Goal: Information Seeking & Learning: Learn about a topic

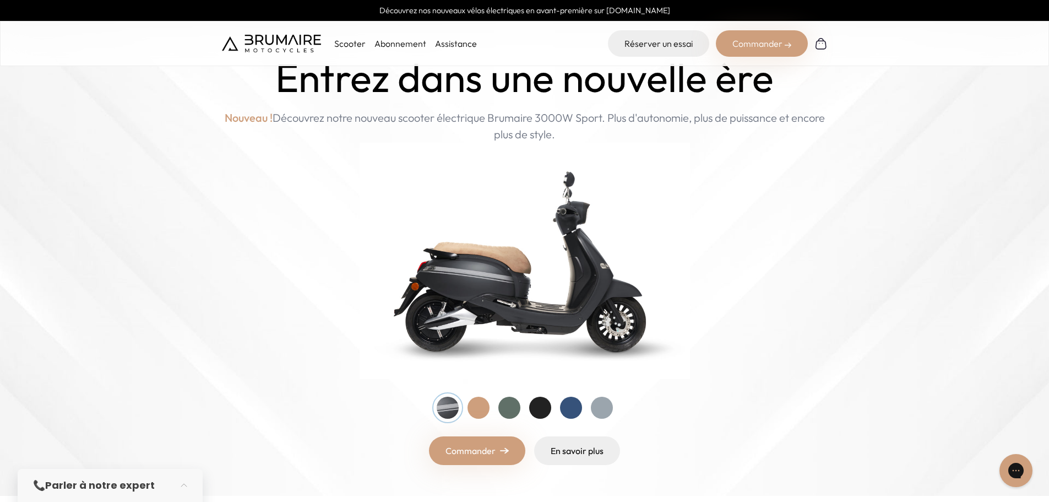
scroll to position [55, 0]
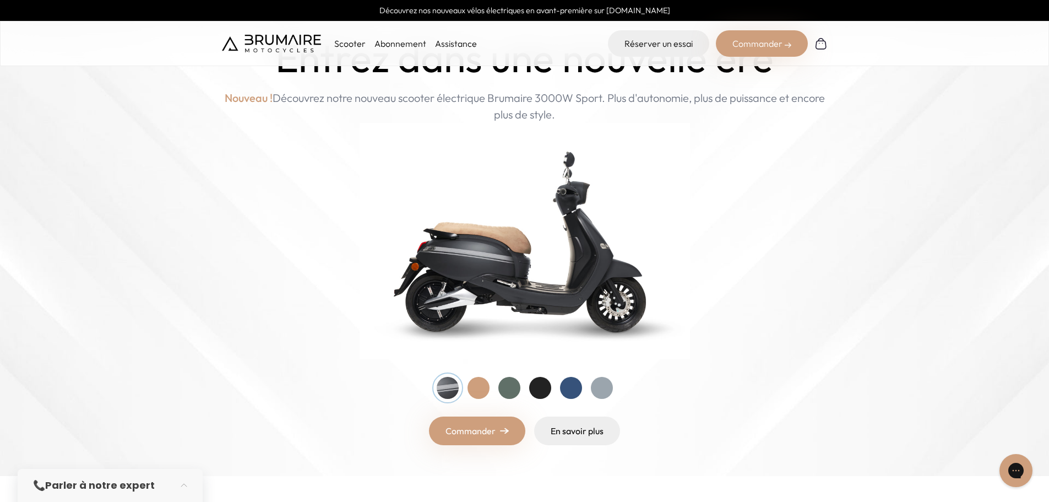
click at [508, 389] on div at bounding box center [509, 388] width 22 height 22
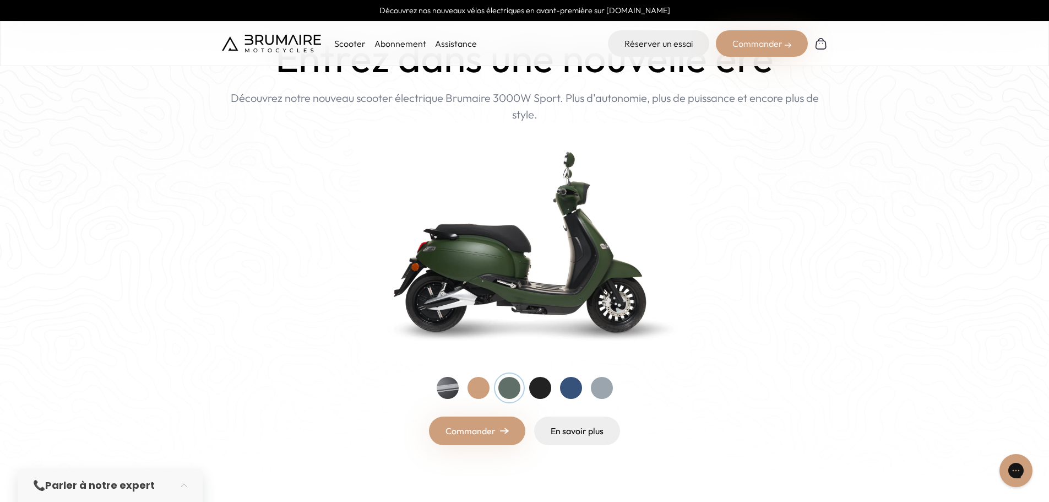
click at [540, 391] on div at bounding box center [540, 388] width 22 height 22
click at [561, 391] on div at bounding box center [571, 388] width 22 height 22
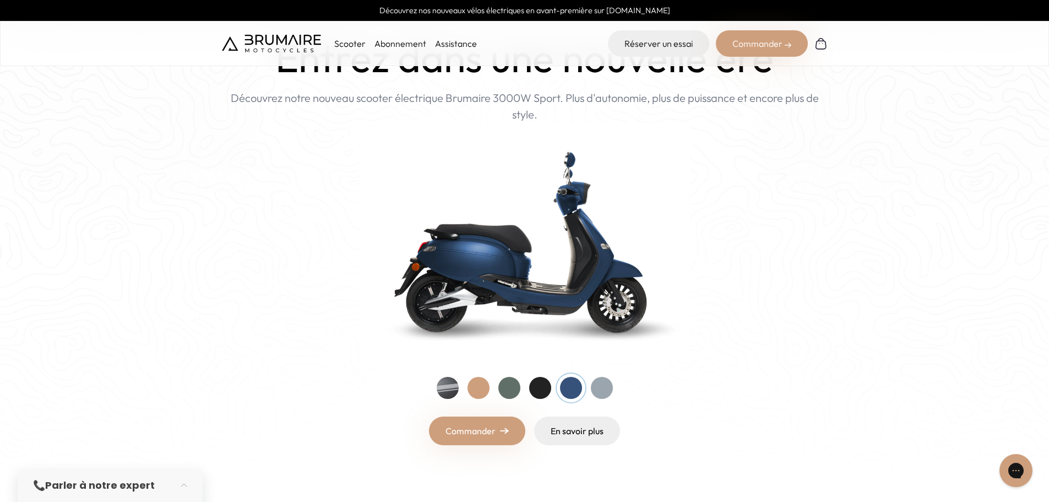
click at [603, 391] on div at bounding box center [602, 388] width 22 height 22
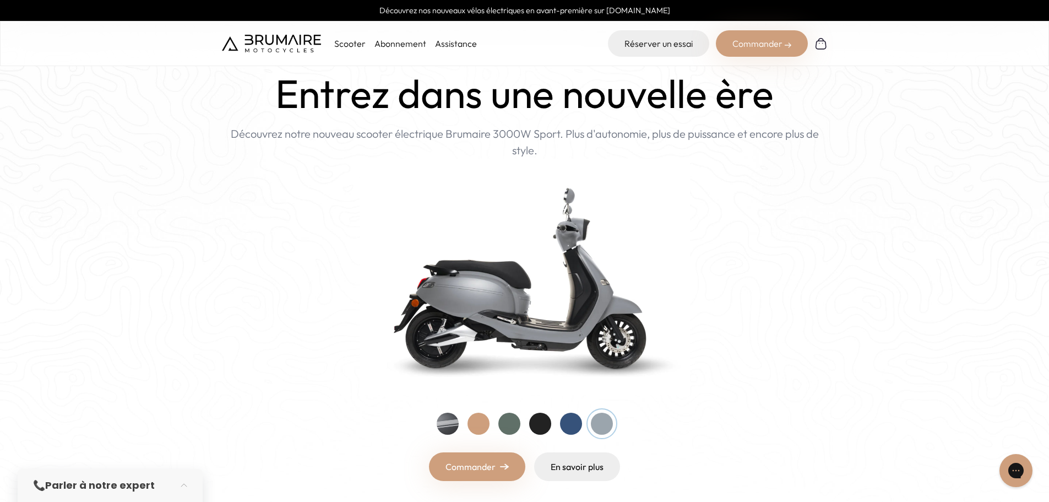
scroll to position [0, 0]
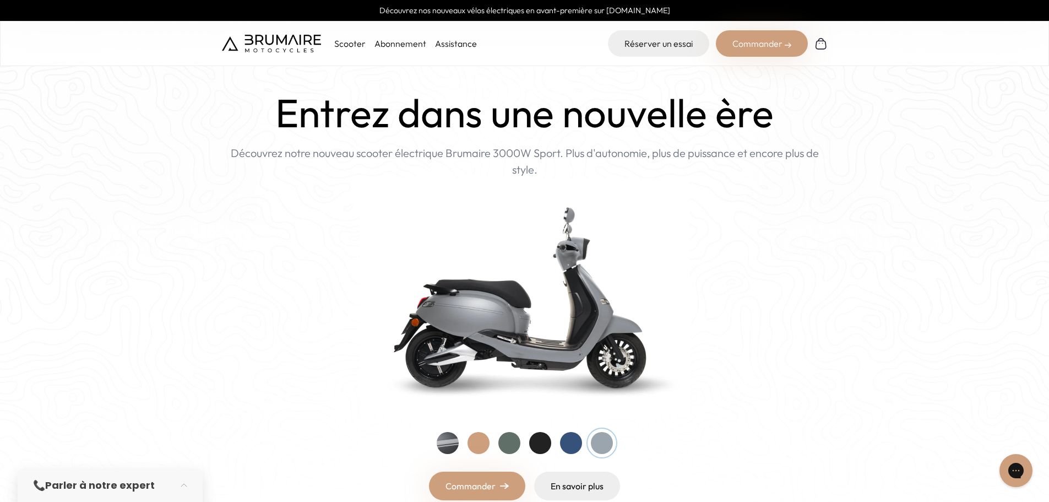
click at [476, 444] on div at bounding box center [479, 443] width 22 height 22
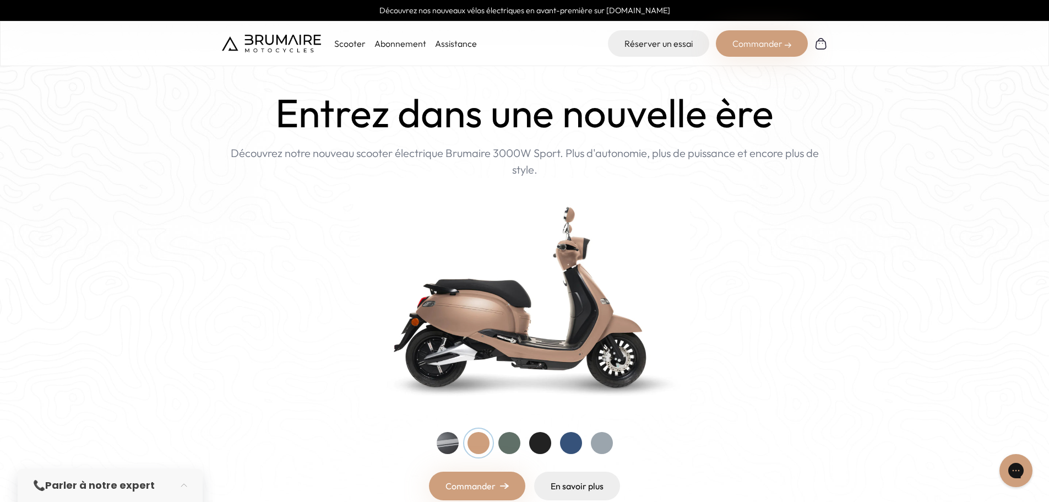
click at [435, 446] on div "Entrez dans une nouvelle ère Nouveau ! Découvrez notre nouveau scooter électriq…" at bounding box center [525, 295] width 606 height 410
click at [454, 445] on div at bounding box center [448, 443] width 22 height 22
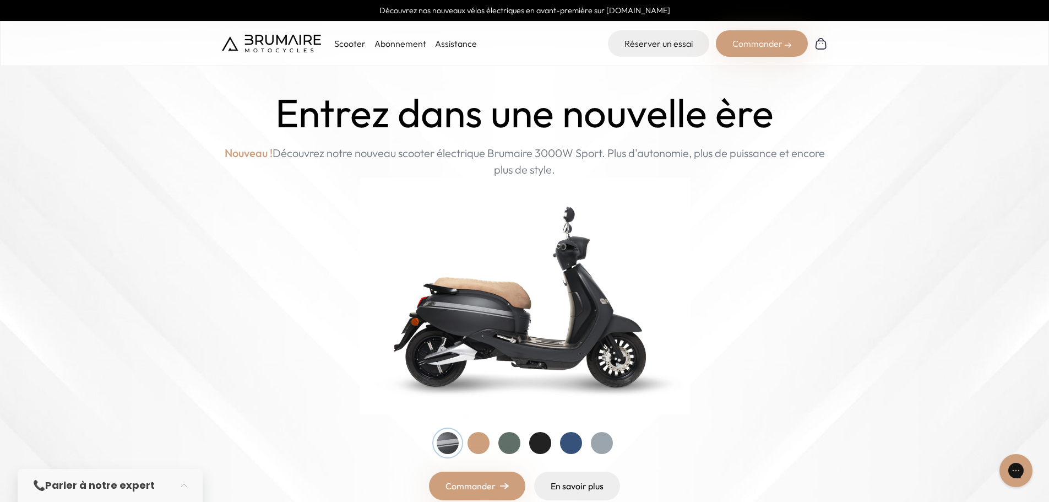
click at [575, 444] on div at bounding box center [571, 443] width 22 height 22
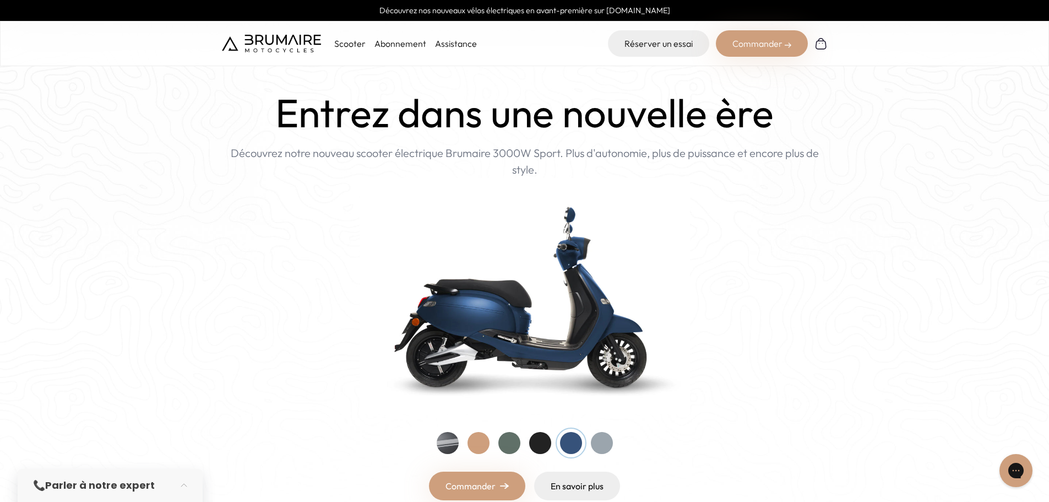
click at [620, 444] on div "Entrez dans une nouvelle ère Nouveau ! Découvrez notre nouveau scooter électriq…" at bounding box center [525, 295] width 606 height 410
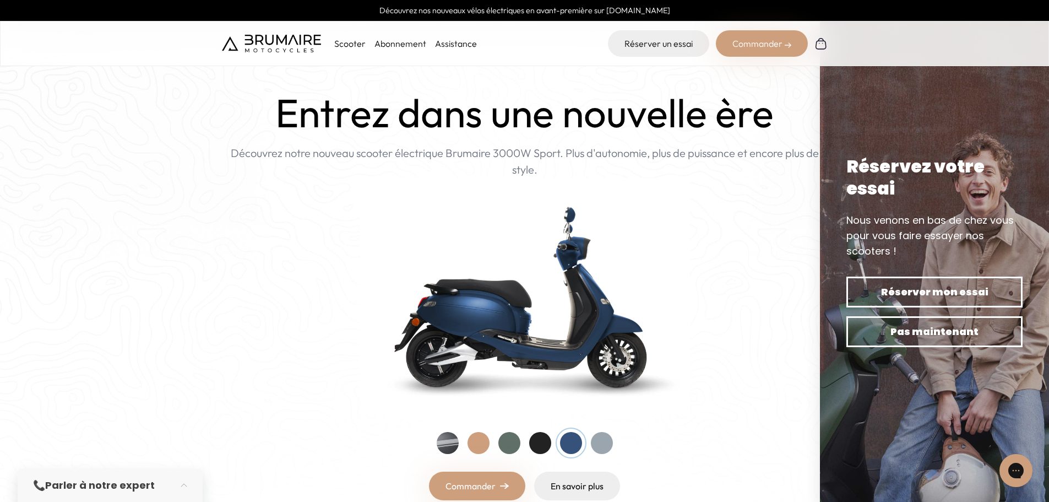
click at [596, 442] on div at bounding box center [602, 443] width 22 height 22
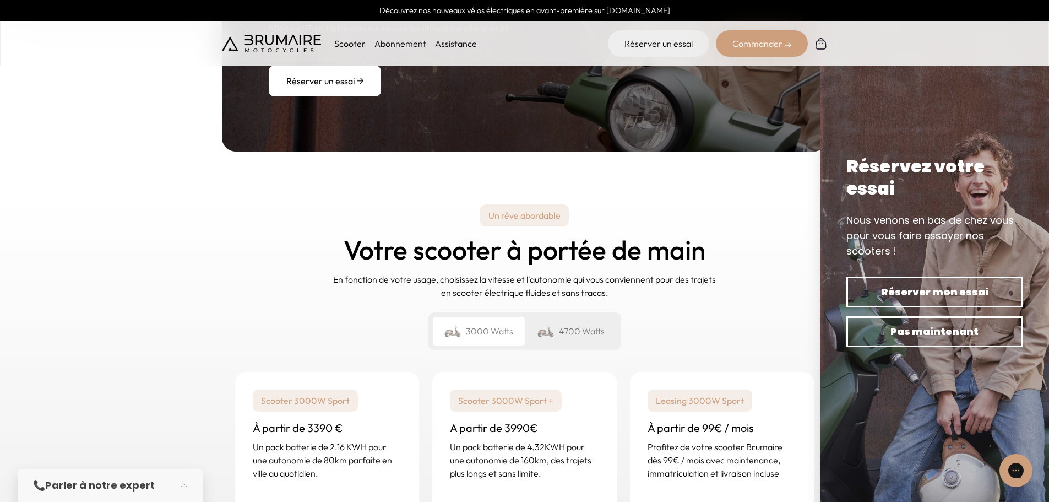
scroll to position [1432, 0]
click at [563, 334] on div "4700 Watts" at bounding box center [571, 330] width 92 height 29
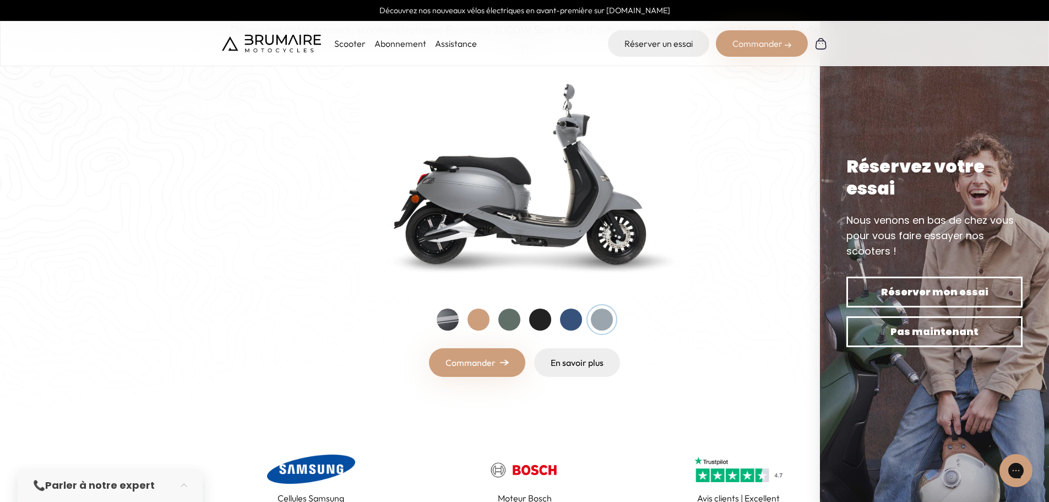
scroll to position [275, 0]
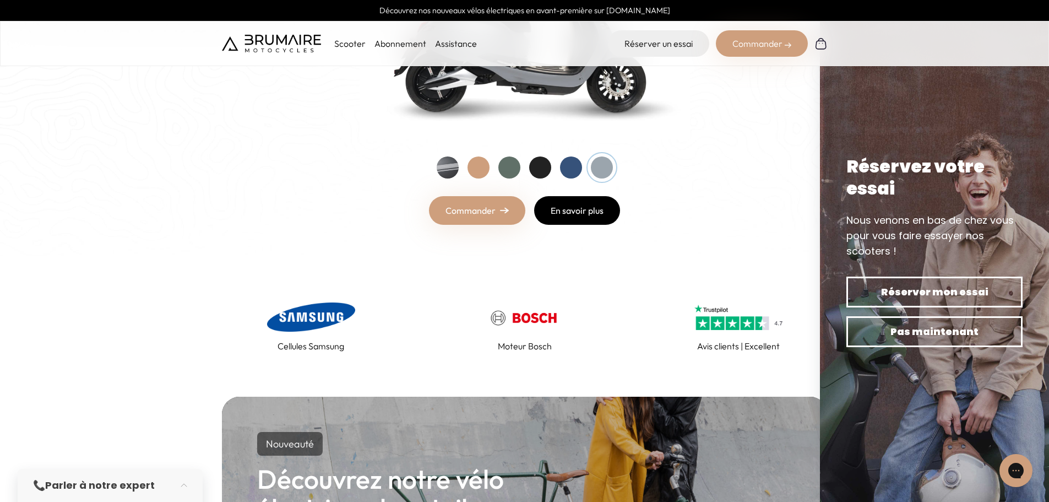
click at [568, 210] on link "En savoir plus" at bounding box center [577, 210] width 86 height 29
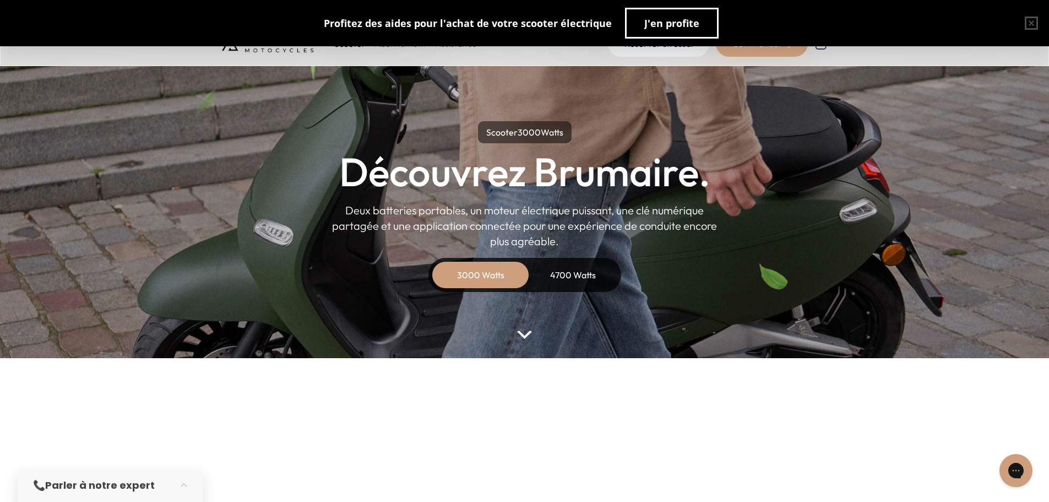
click at [580, 281] on div "4700 Watts" at bounding box center [573, 275] width 88 height 26
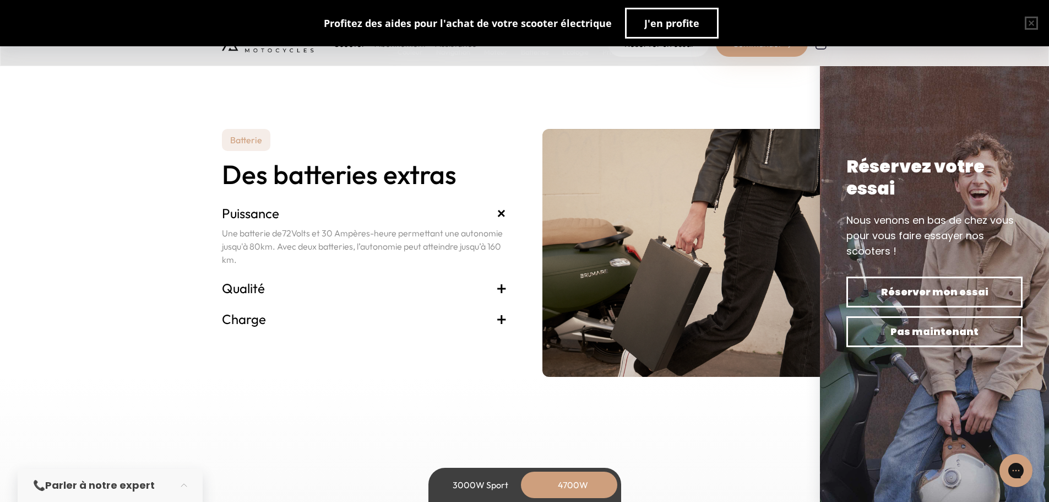
scroll to position [2423, 0]
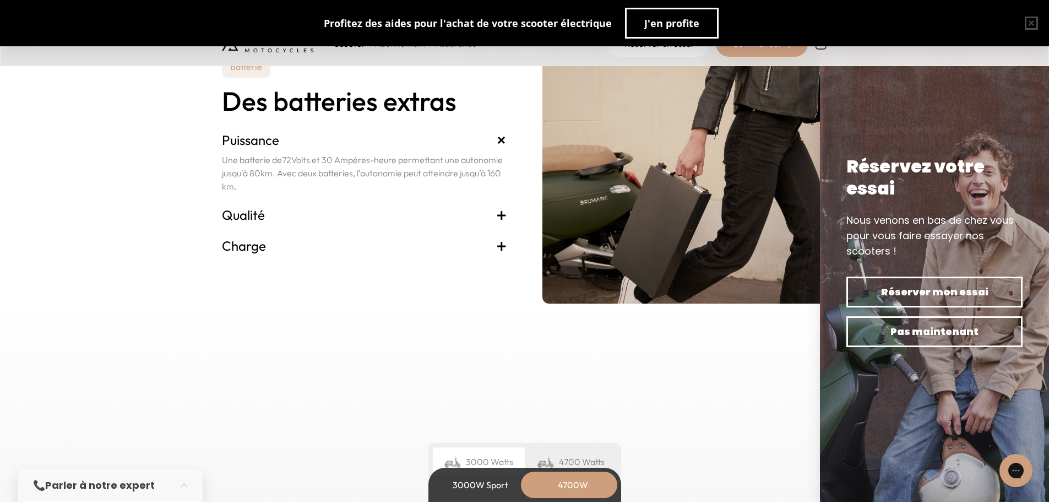
click at [496, 214] on span "+" at bounding box center [501, 215] width 11 height 18
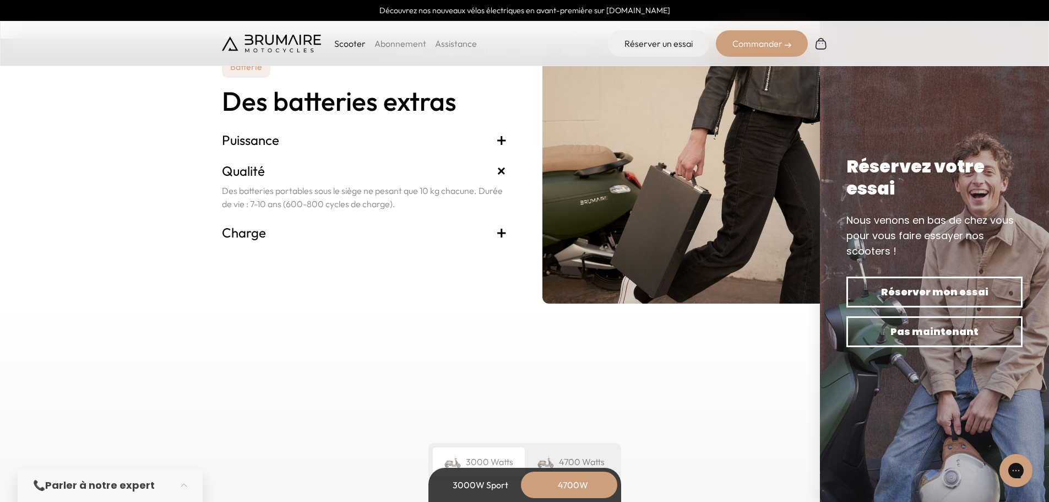
click at [504, 233] on span "+" at bounding box center [501, 233] width 11 height 18
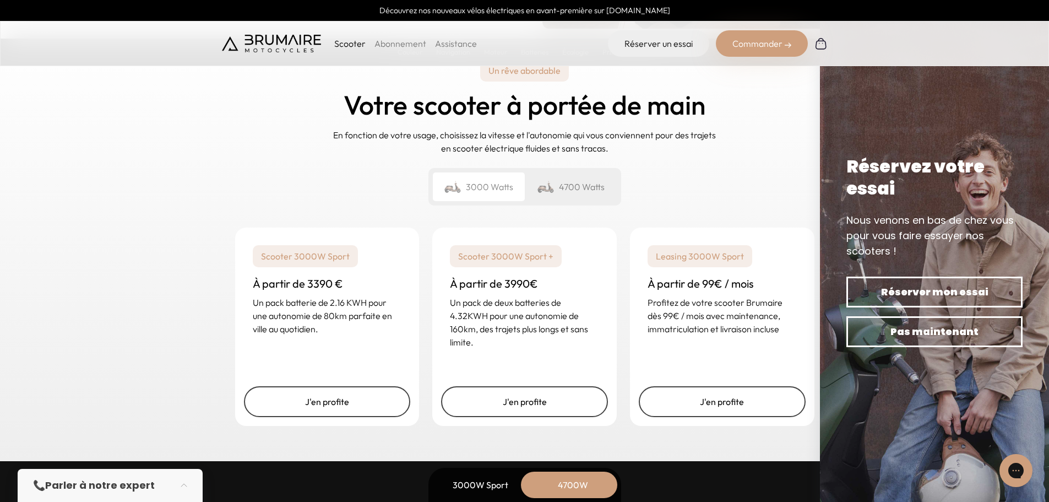
scroll to position [2698, 0]
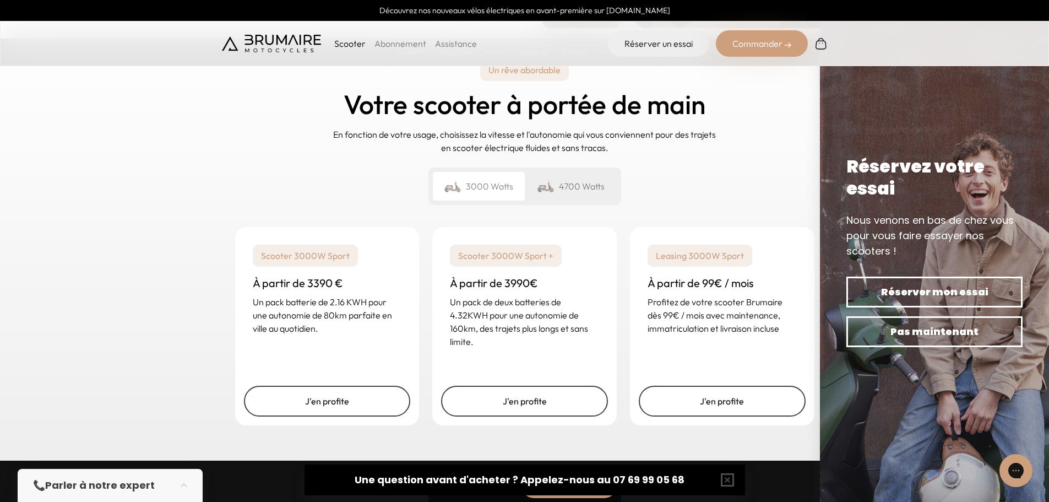
click at [570, 196] on div "4700 Watts" at bounding box center [571, 186] width 92 height 29
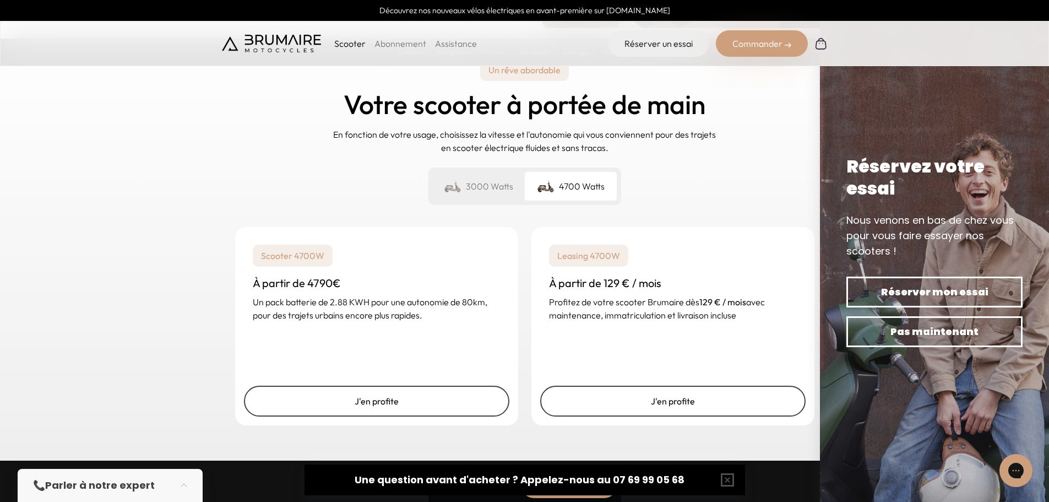
click at [499, 191] on div "3000 Watts" at bounding box center [479, 186] width 92 height 29
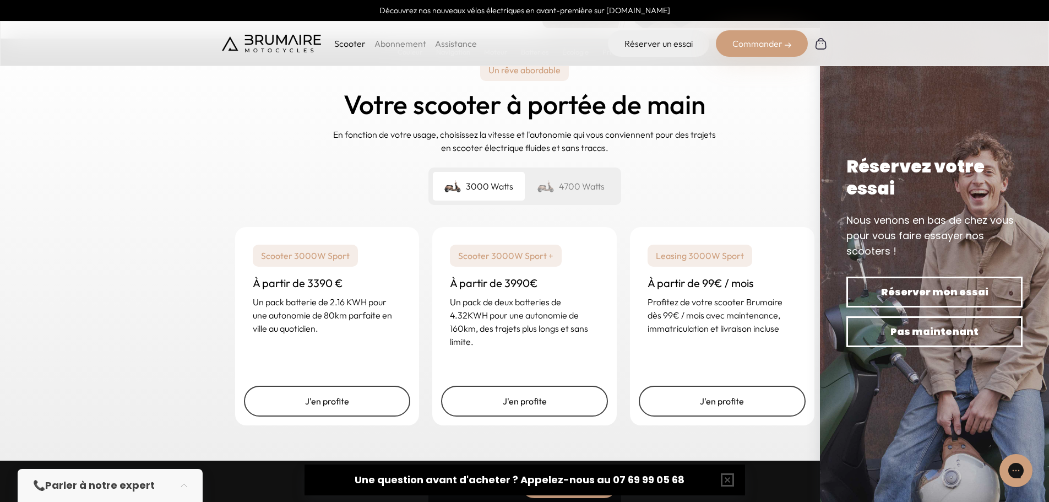
click at [593, 186] on div "4700 Watts" at bounding box center [571, 186] width 92 height 29
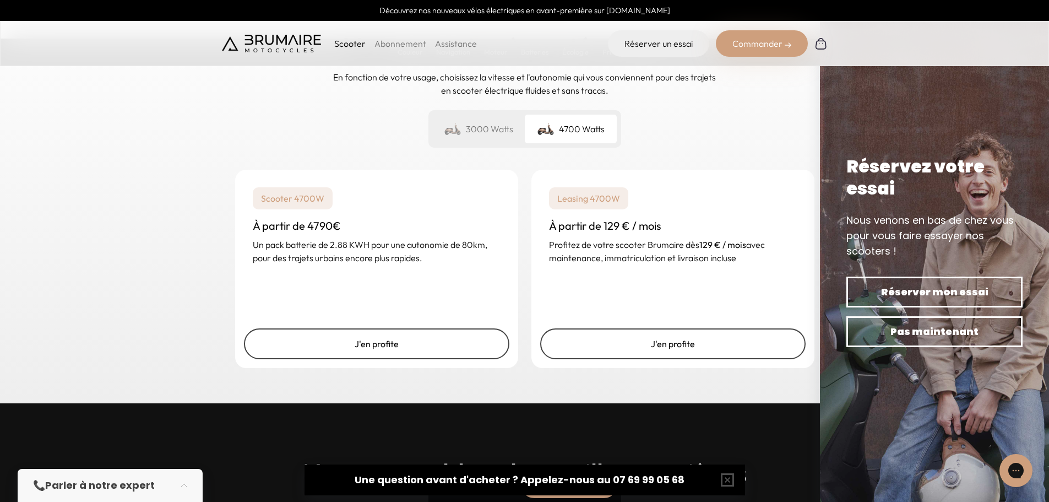
scroll to position [2753, 0]
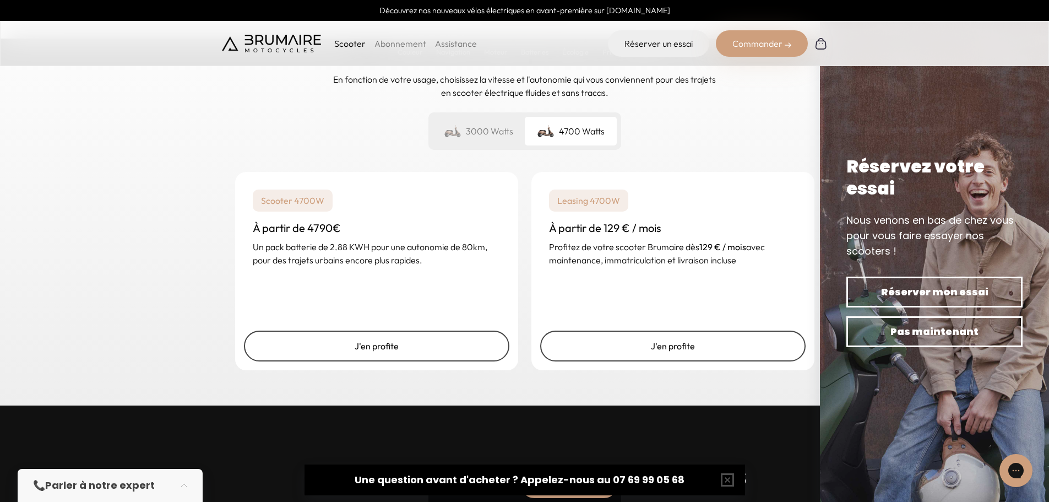
click at [488, 129] on div "3000 Watts" at bounding box center [479, 131] width 92 height 29
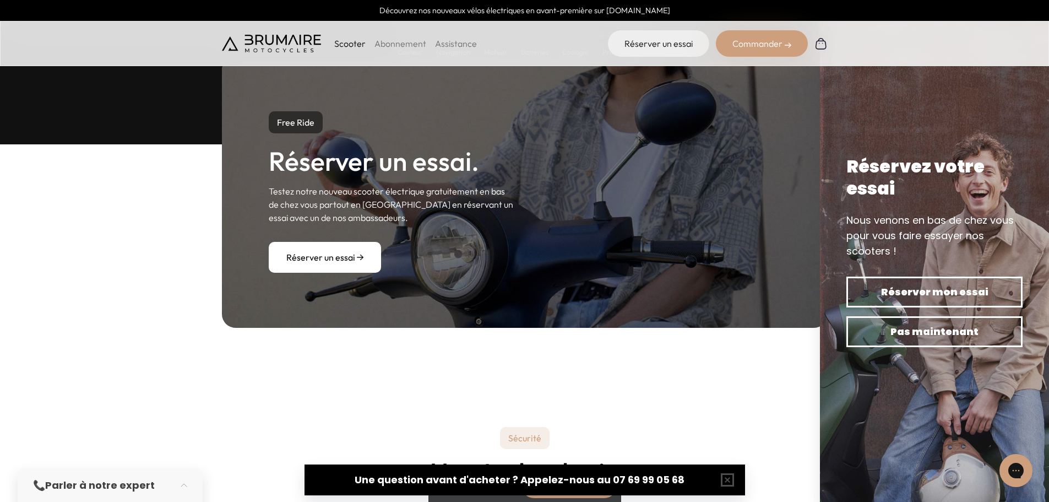
scroll to position [3285, 0]
